Goal: Use online tool/utility: Utilize a website feature to perform a specific function

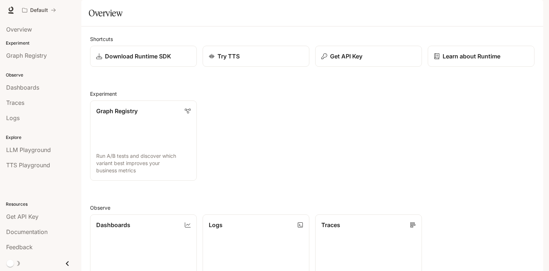
click at [328, 123] on div "Graph Registry Run A/B tests and discover which variant best improves your busi…" at bounding box center [309, 138] width 450 height 86
click at [335, 61] on p "Get API Key" at bounding box center [346, 56] width 33 height 9
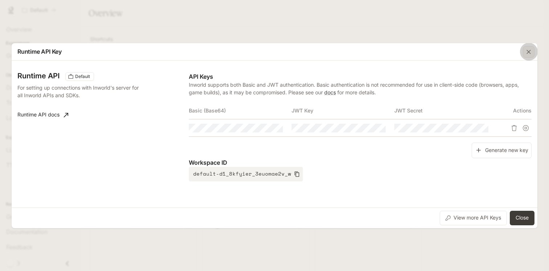
click at [533, 44] on button "button" at bounding box center [528, 51] width 17 height 17
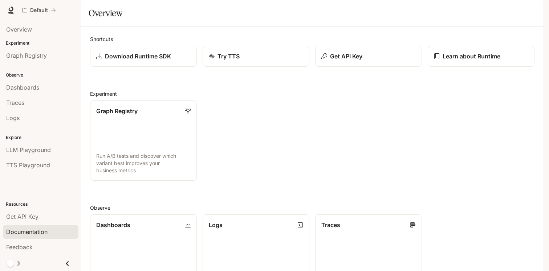
click at [38, 233] on span "Documentation" at bounding box center [26, 232] width 41 height 9
click at [346, 67] on button "Get API Key" at bounding box center [369, 56] width 108 height 21
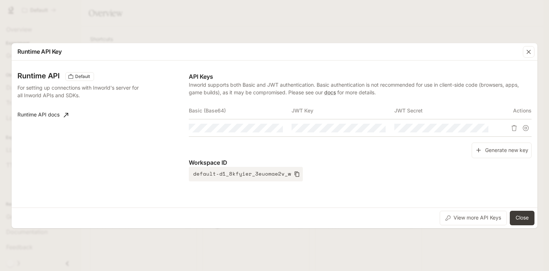
click at [67, 25] on div "Runtime API Key Runtime API Default For setting up connections with Inworld's s…" at bounding box center [274, 135] width 549 height 271
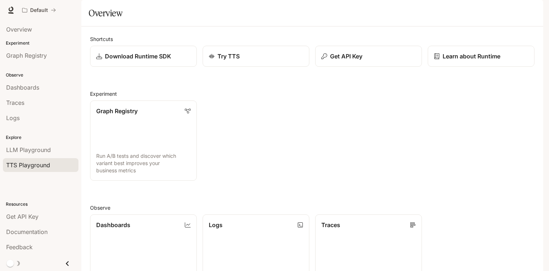
click at [31, 162] on span "TTS Playground" at bounding box center [28, 165] width 44 height 9
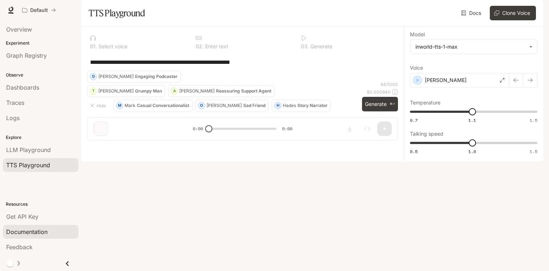
click at [34, 231] on span "Documentation" at bounding box center [26, 232] width 41 height 9
click at [13, 8] on icon at bounding box center [11, 9] width 5 height 5
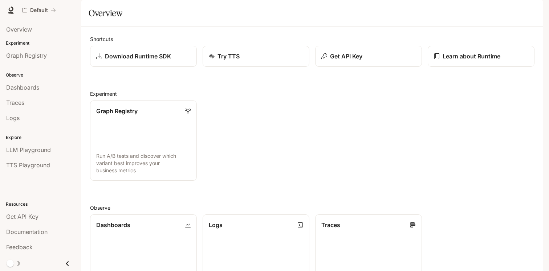
click at [529, 11] on div "button" at bounding box center [533, 10] width 10 height 10
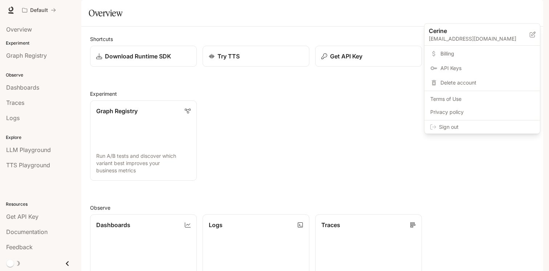
click at [458, 72] on span "API Keys" at bounding box center [488, 68] width 94 height 7
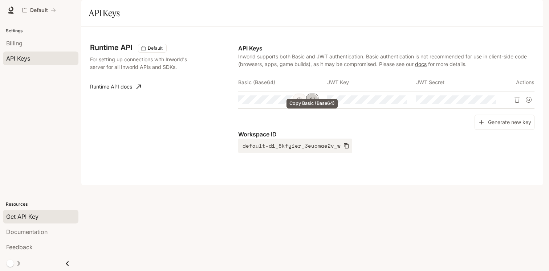
click at [311, 103] on icon "Copy Basic (Base64)" at bounding box center [313, 100] width 6 height 6
click at [8, 11] on icon at bounding box center [10, 10] width 7 height 7
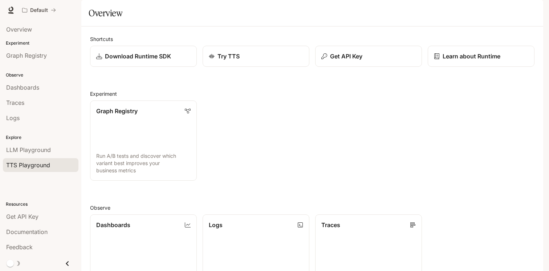
click at [46, 163] on span "TTS Playground" at bounding box center [28, 165] width 44 height 9
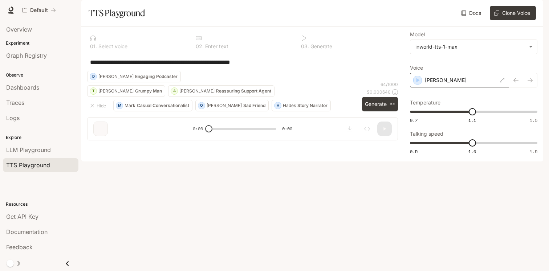
click at [482, 88] on div "[PERSON_NAME]" at bounding box center [459, 80] width 99 height 15
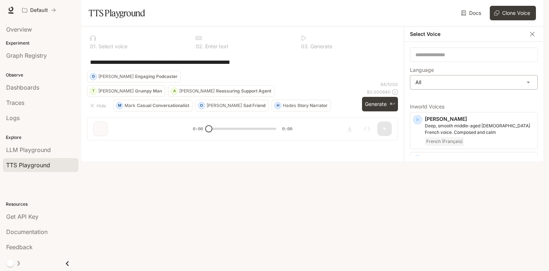
click at [449, 107] on body "**********" at bounding box center [274, 135] width 549 height 271
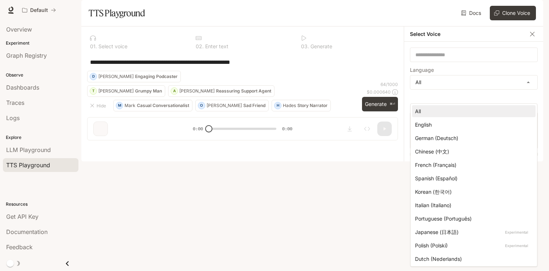
click at [437, 162] on div "French (Français)" at bounding box center [472, 165] width 115 height 8
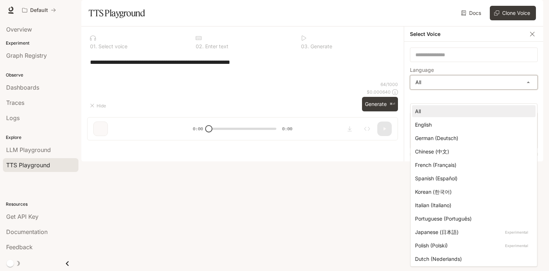
type input "*****"
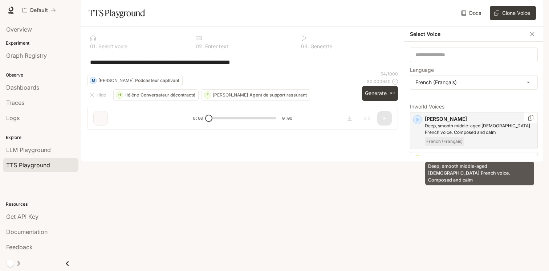
click at [455, 136] on p "Deep, smooth middle-aged male French voice. Composed and calm" at bounding box center [480, 129] width 110 height 13
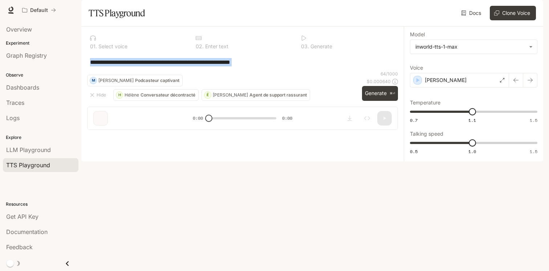
drag, startPoint x: 286, startPoint y: 96, endPoint x: 231, endPoint y: 80, distance: 57.0
click at [231, 71] on div "**********" at bounding box center [242, 61] width 311 height 17
click at [288, 66] on textarea "**********" at bounding box center [242, 62] width 305 height 8
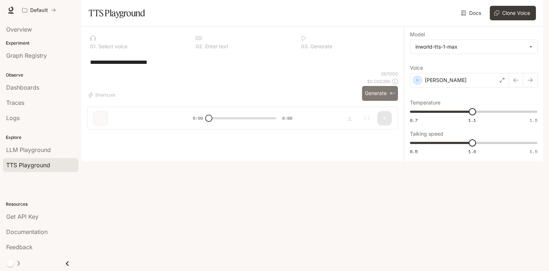
type textarea "**********"
click at [379, 101] on button "Generate ⌘⏎" at bounding box center [380, 93] width 36 height 15
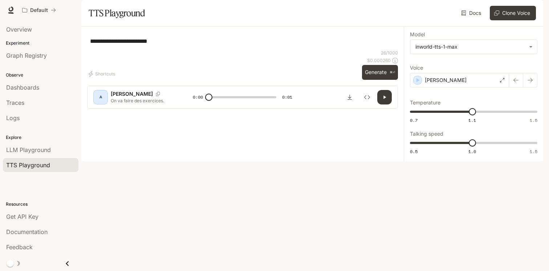
click at [382, 100] on icon "button" at bounding box center [385, 97] width 6 height 6
click at [442, 69] on body "**********" at bounding box center [274, 135] width 549 height 271
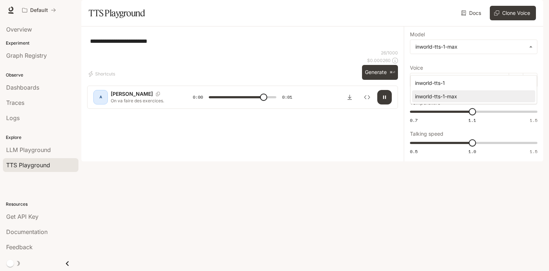
type input "*"
click at [441, 86] on div "inworld-tts-1" at bounding box center [472, 83] width 114 height 8
type input "**********"
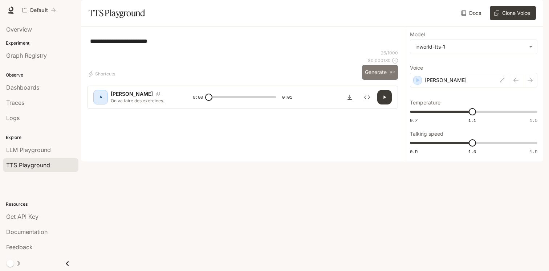
click at [387, 80] on button "Generate ⌘⏎" at bounding box center [380, 72] width 36 height 15
click at [434, 84] on p "Alain" at bounding box center [446, 80] width 42 height 7
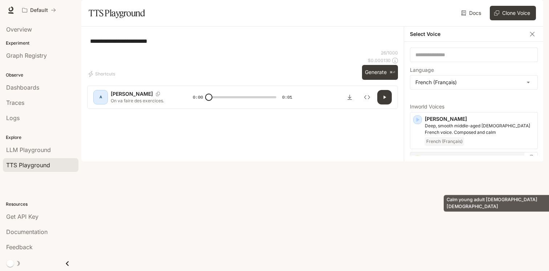
click at [447, 176] on p "Calm young adult French male" at bounding box center [480, 169] width 110 height 13
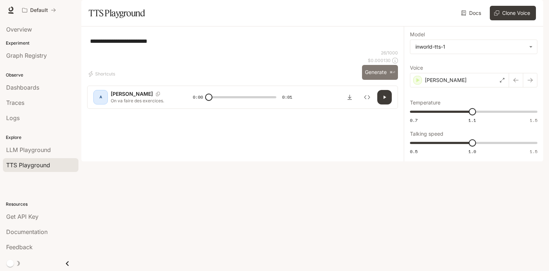
click at [373, 80] on button "Generate ⌘⏎" at bounding box center [380, 72] width 36 height 15
click at [453, 88] on div "Étienne" at bounding box center [459, 80] width 99 height 15
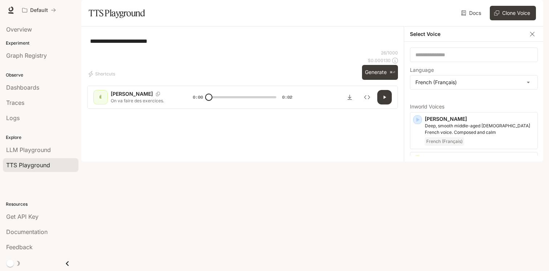
click at [326, 50] on div "**********" at bounding box center [242, 40] width 311 height 17
click at [386, 105] on button "button" at bounding box center [384, 97] width 15 height 15
drag, startPoint x: 220, startPoint y: 251, endPoint x: 234, endPoint y: 251, distance: 14.2
click at [235, 103] on span at bounding box center [243, 97] width 68 height 11
click at [380, 105] on button "button" at bounding box center [384, 97] width 15 height 15
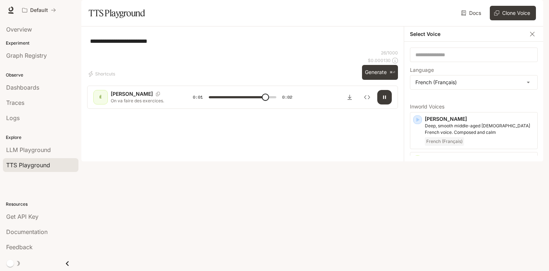
type input "*"
click at [106, 80] on button "Shortcuts" at bounding box center [102, 74] width 31 height 12
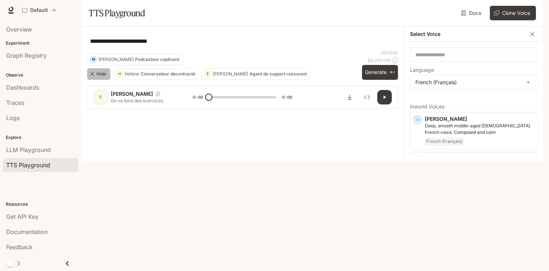
click at [94, 77] on icon "button" at bounding box center [92, 74] width 6 height 6
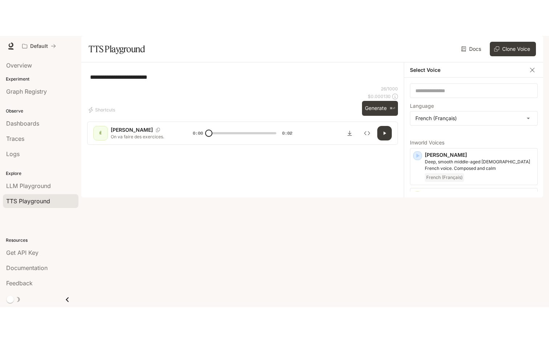
scroll to position [17, 0]
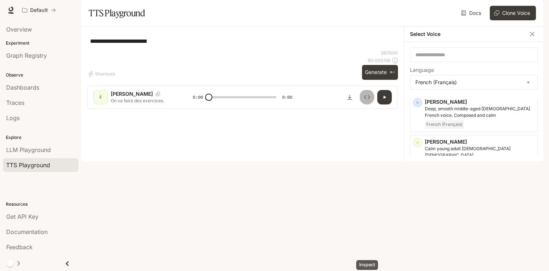
click at [366, 100] on icon "Inspect" at bounding box center [367, 97] width 6 height 6
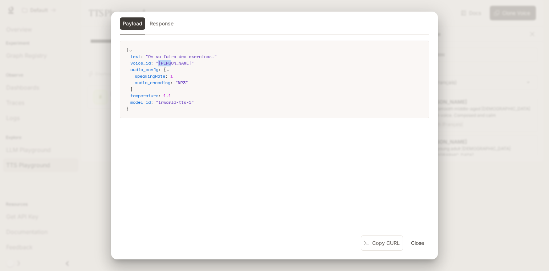
drag, startPoint x: 158, startPoint y: 63, endPoint x: 172, endPoint y: 63, distance: 13.8
click at [172, 63] on span "" Étienne "" at bounding box center [175, 63] width 38 height 6
click at [180, 64] on span "" Étienne "" at bounding box center [175, 63] width 38 height 6
drag, startPoint x: 160, startPoint y: 61, endPoint x: 179, endPoint y: 60, distance: 18.9
click at [179, 60] on span "" Étienne "" at bounding box center [175, 63] width 38 height 6
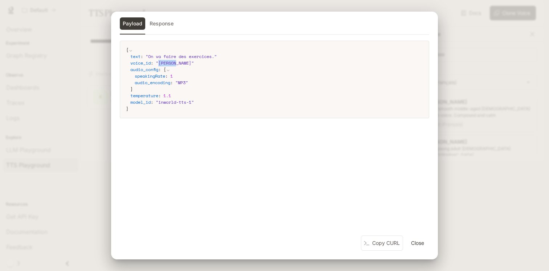
copy span "Étienne"
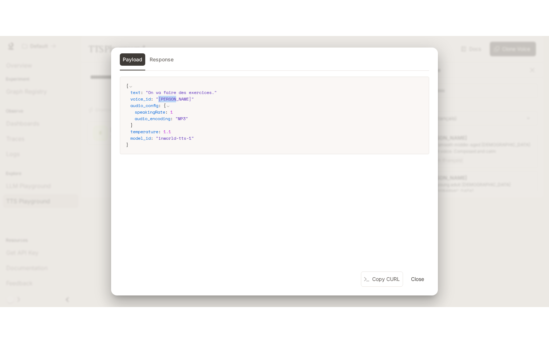
scroll to position [0, 0]
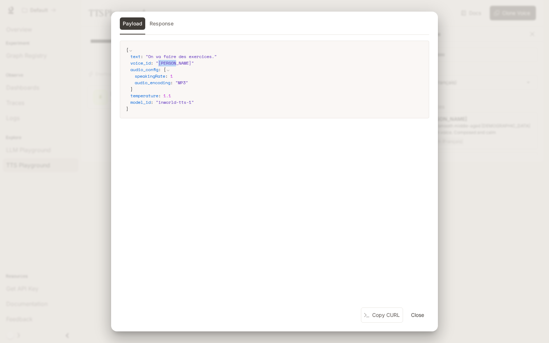
click at [166, 22] on button "Response" at bounding box center [162, 23] width 30 height 12
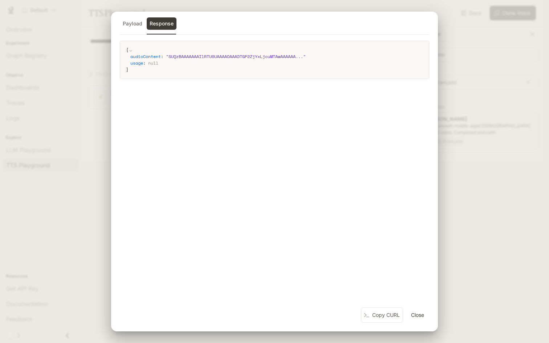
click at [137, 28] on button "Payload" at bounding box center [132, 23] width 25 height 12
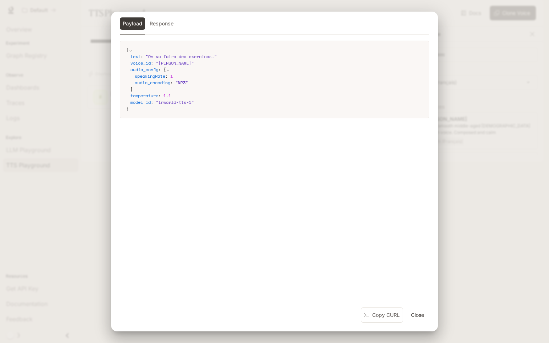
click at [494, 82] on div "Payload Response { text : " On va faire des exercices. " voice_id : " Étienne "…" at bounding box center [274, 171] width 549 height 343
